Goal: Communication & Community: Answer question/provide support

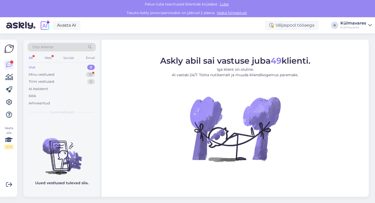
click at [51, 68] on div "Uus 0" at bounding box center [62, 67] width 68 height 7
click at [50, 75] on div "Minu vestlused" at bounding box center [42, 74] width 26 height 5
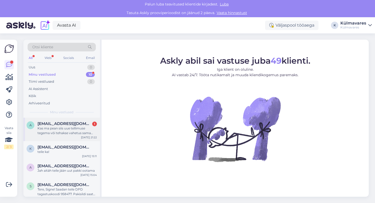
click at [55, 133] on div "Kas ma pean siis uue tellimuse tegema või tehakse vahetus sama tellimuse raames?" at bounding box center [67, 130] width 59 height 9
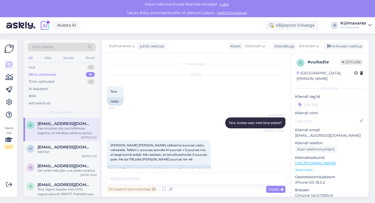
scroll to position [418, 0]
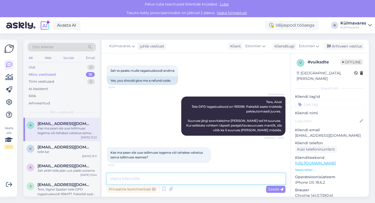
click at [156, 178] on textarea at bounding box center [196, 178] width 179 height 11
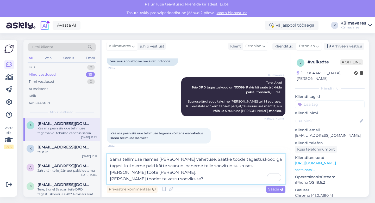
click at [220, 159] on textarea "Sama tellimuse raames [PERSON_NAME] vahetuse. Saatke toode tagastuskoodiga taga…" at bounding box center [196, 169] width 179 height 30
click at [185, 176] on textarea "Sama tellimuse raames [PERSON_NAME] vahetuse. Saatke palun toode tagastuskoodig…" at bounding box center [196, 169] width 179 height 30
type textarea "Sama tellimuse raames [PERSON_NAME] vahetuse. Saatke palun toode tagastuskoodig…"
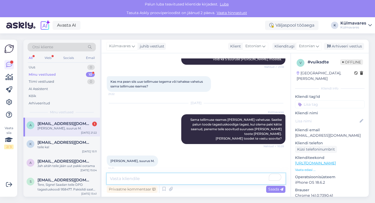
scroll to position [488, 0]
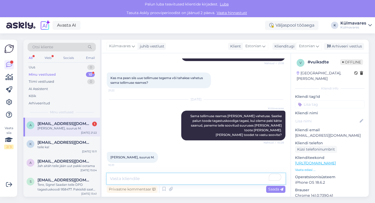
click at [184, 181] on textarea "To enrich screen reader interactions, please activate Accessibility in Grammarl…" at bounding box center [196, 178] width 179 height 11
click at [113, 177] on textarea "olgu, arvestame nii. Jääme pakki ootama. :)" at bounding box center [196, 178] width 179 height 11
click at [207, 176] on textarea "Olgu, arvestame nii. Jääme pakki ootama. :)" at bounding box center [196, 178] width 179 height 11
type textarea "Olgu, arvestame nii. Jääme pakki ootama. :)"
